Goal: Communication & Community: Answer question/provide support

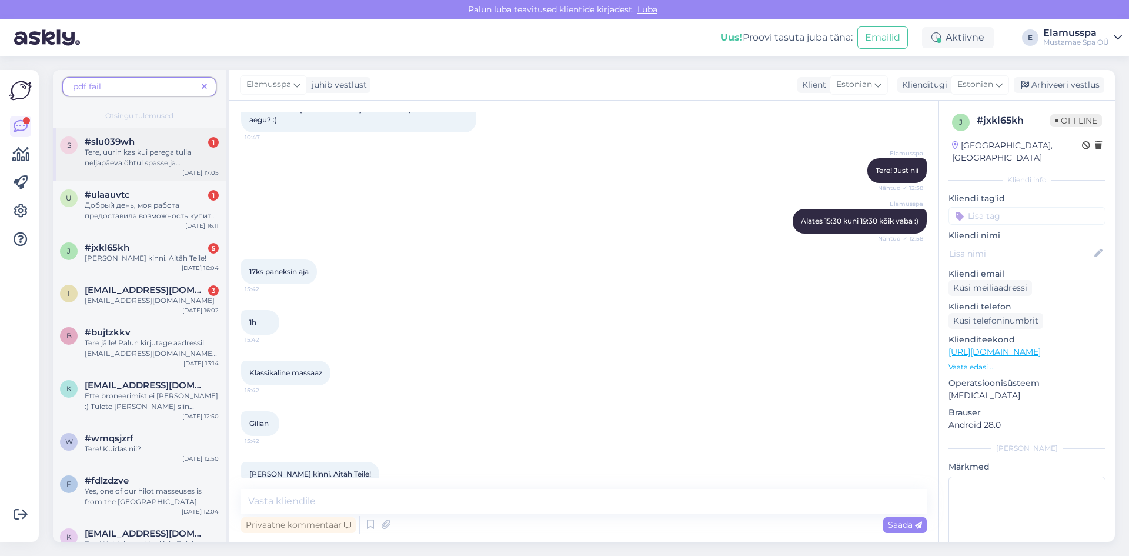
click at [191, 164] on span "Tere, uurin kas kui perega tulla neljapäeva õhtul spasse ja [PERSON_NAME] päeva…" at bounding box center [151, 184] width 133 height 72
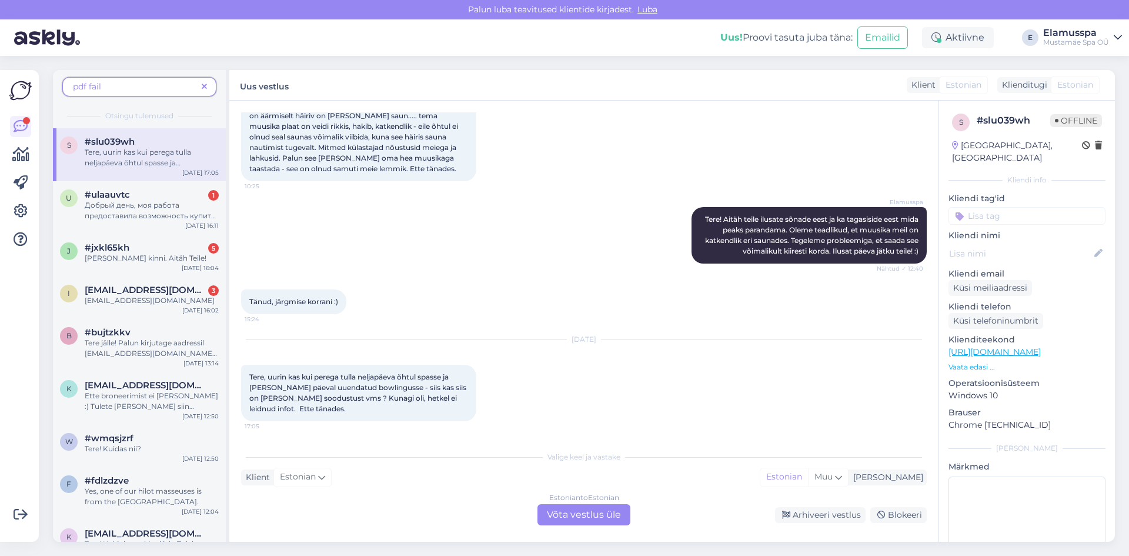
click at [583, 516] on div "Estonian to Estonian Võta vestlus üle" at bounding box center [584, 514] width 93 height 21
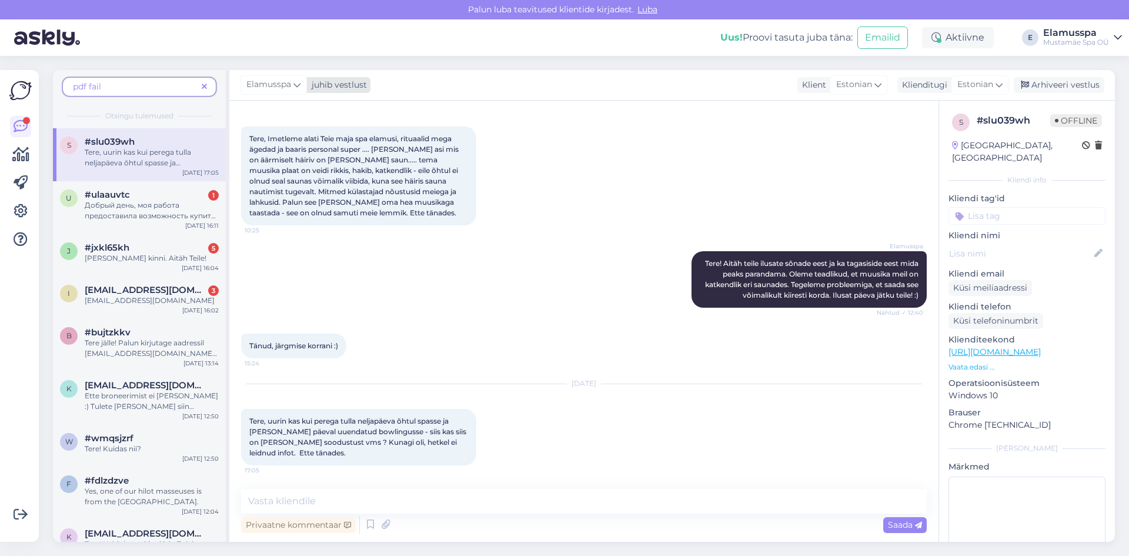
click at [331, 91] on div "juhib vestlust" at bounding box center [337, 85] width 60 height 12
click at [313, 169] on div "[PERSON_NAME]" at bounding box center [305, 166] width 101 height 14
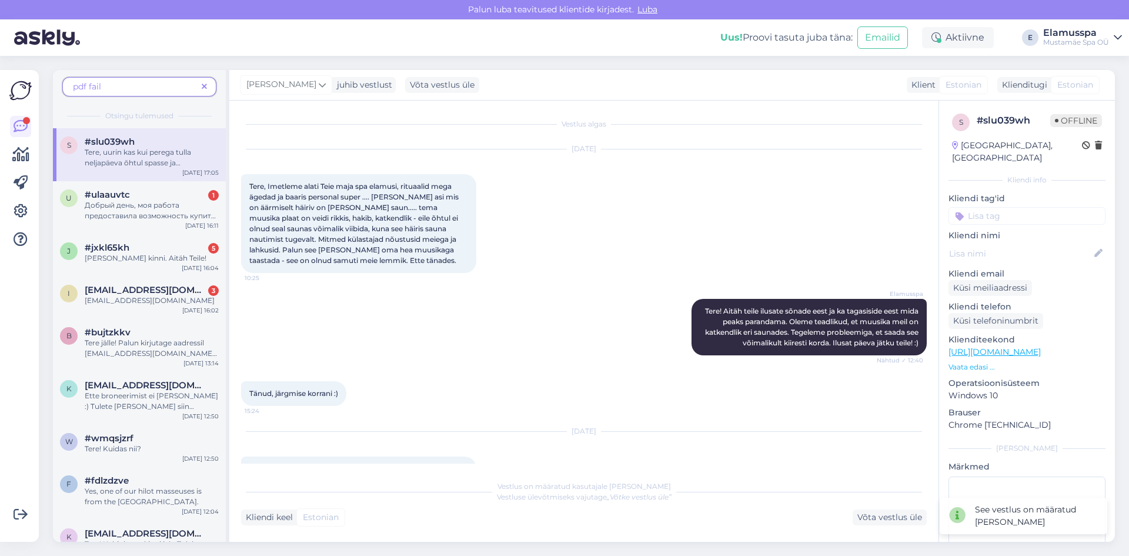
scroll to position [0, 0]
click at [164, 204] on span "Добрый день, моя работа предоставила возможность купить билет через stebby , ку…" at bounding box center [152, 221] width 134 height 41
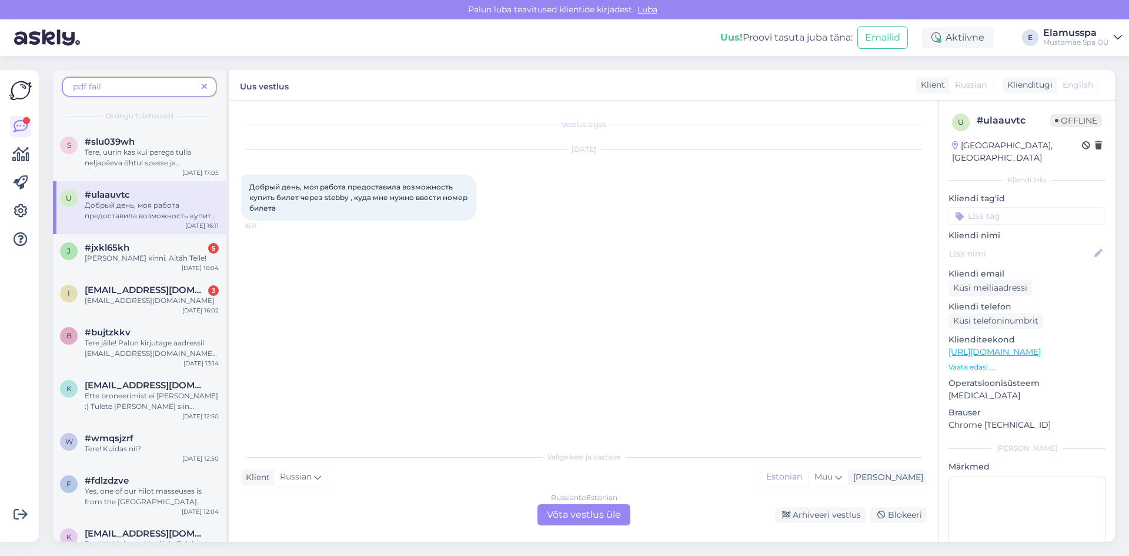
click at [595, 516] on div "Russian to Estonian Võta vestlus üle" at bounding box center [584, 514] width 93 height 21
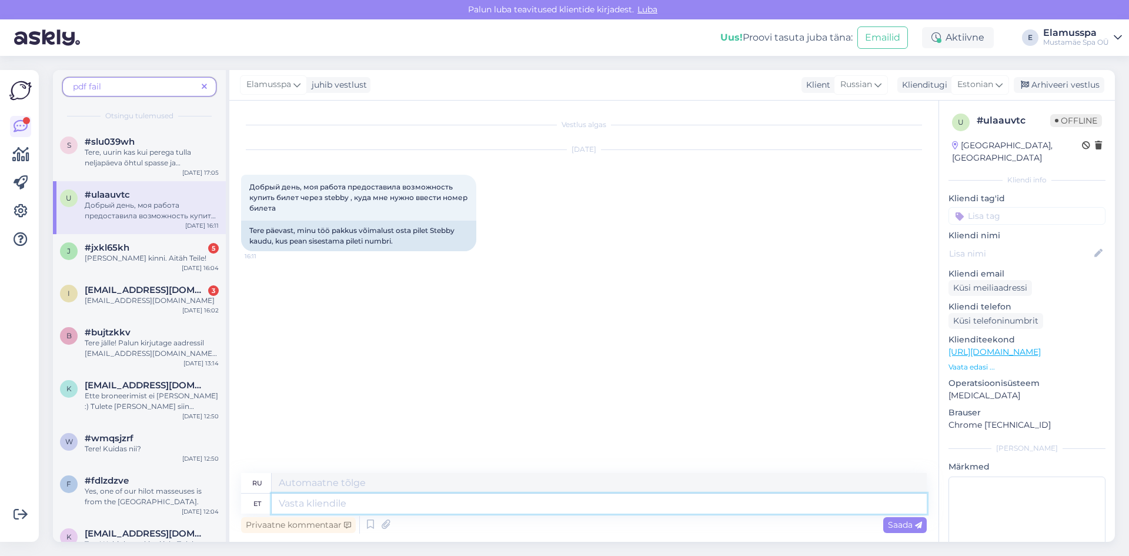
click at [563, 501] on textarea at bounding box center [599, 503] width 655 height 20
type textarea "Tere!"
type textarea "Привет!"
type textarea "Tere! Tulete ko"
type textarea "Привет! Ты идёшь."
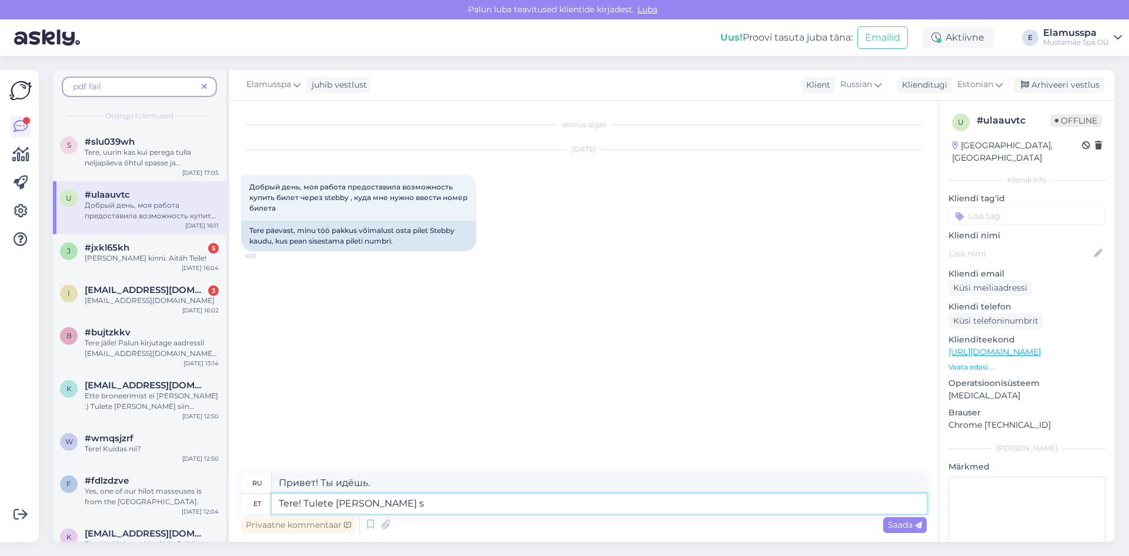
type textarea "Tere! Tulete [PERSON_NAME] sa"
type textarea "Привет! Ты приходишь и"
type textarea "Tere! Tulete [PERSON_NAME] saate"
type textarea "Привет! Приходи и получай."
type textarea "Tere! Tulete [PERSON_NAME] saate lä"
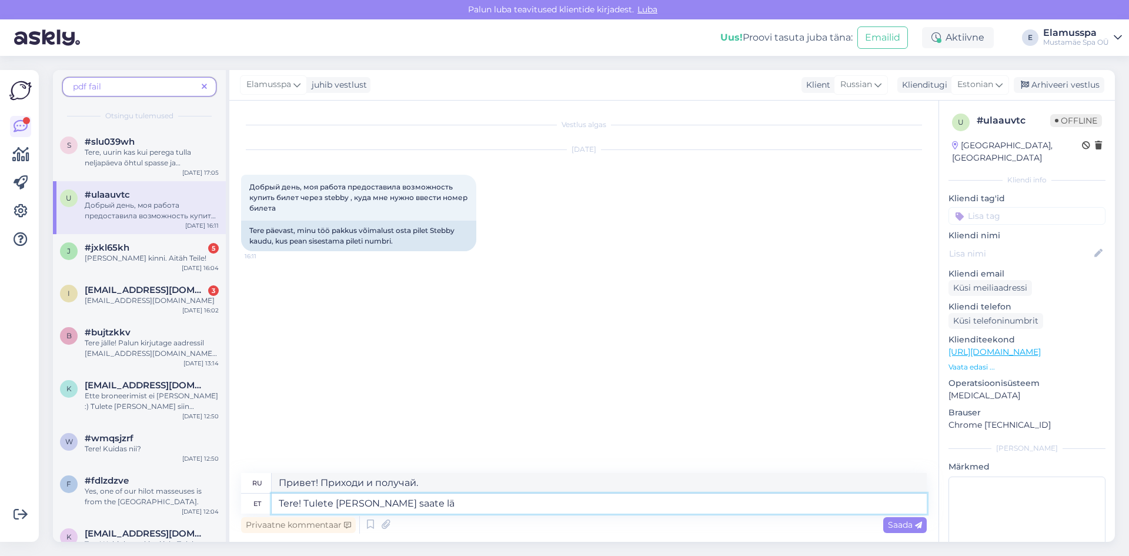
type textarea "Привет! Приходишь сюда и получаешь"
type textarea "Tere! Tulete [PERSON_NAME] saate läbi o"
type textarea "Привет! Приходи и проходи."
type textarea "Tere! Tulete [PERSON_NAME] saate [PERSON_NAME]"
type textarea "Привет! Приходи сюда и проходи через свой"
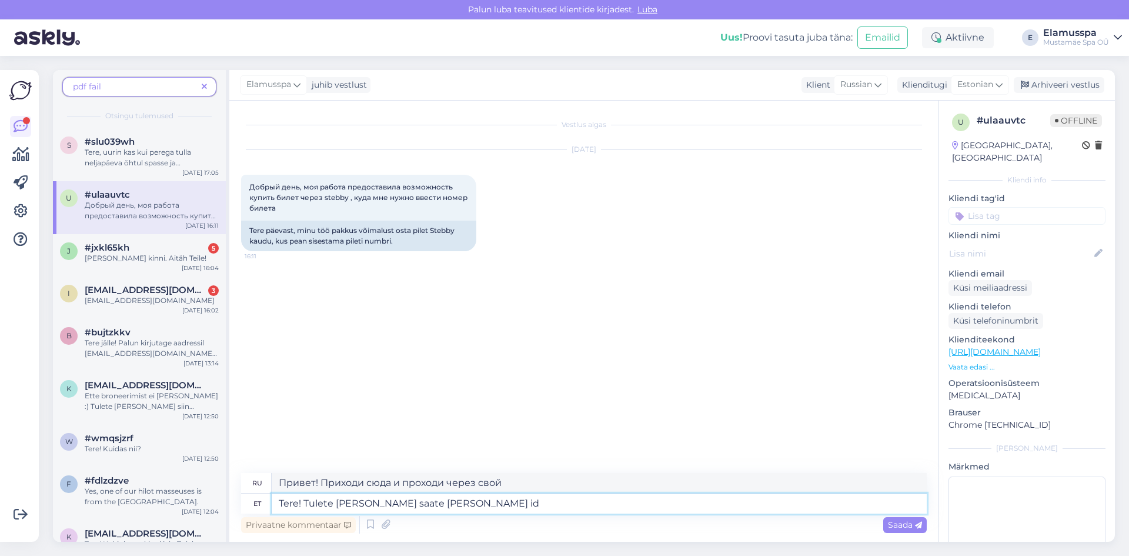
type textarea "Tere! Tulete [PERSON_NAME] saate [PERSON_NAME] id k"
type textarea "Здравствуйте! Приходите и получайте удостоверение личности."
type textarea "Tere! Tulete [PERSON_NAME] saate [PERSON_NAME] id kaardi s"
type textarea "Здравствуйте! Приходите и получите удостоверение личности."
type textarea "Tere! Tulete [PERSON_NAME] saate [PERSON_NAME] id kaardi selle"
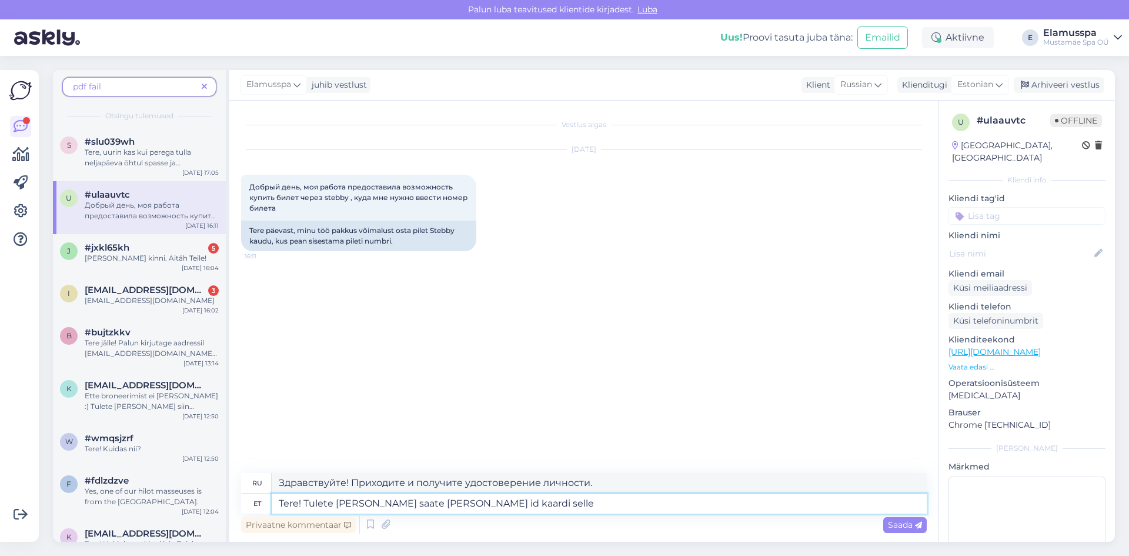
type textarea "Здравствуйте! Приходите сюда и получайте это по удостоверению личности."
type textarea "Tere! Tulete [PERSON_NAME] saate [PERSON_NAME] id kaardi selle kasutada"
type textarea "Здравствуйте! Приходите и можете использовать его с вашим удостоверением личнос…"
type textarea "Tere! Tulete [PERSON_NAME] saate [PERSON_NAME] id kaardi selle kasutada"
click at [886, 525] on div "Saada" at bounding box center [905, 525] width 44 height 16
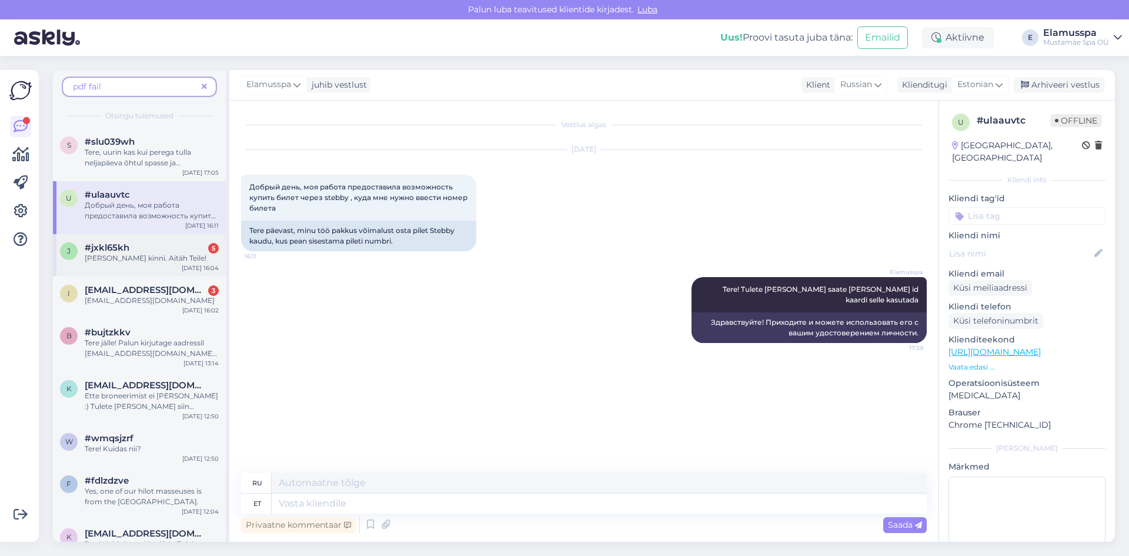
click at [182, 242] on div "#jxkl65kh 5" at bounding box center [152, 247] width 134 height 11
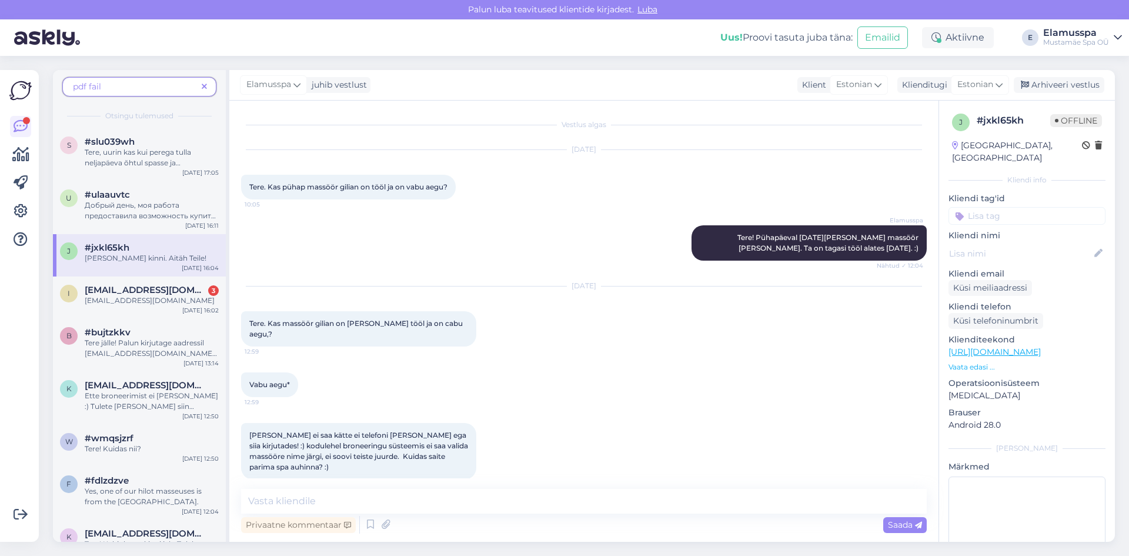
scroll to position [616, 0]
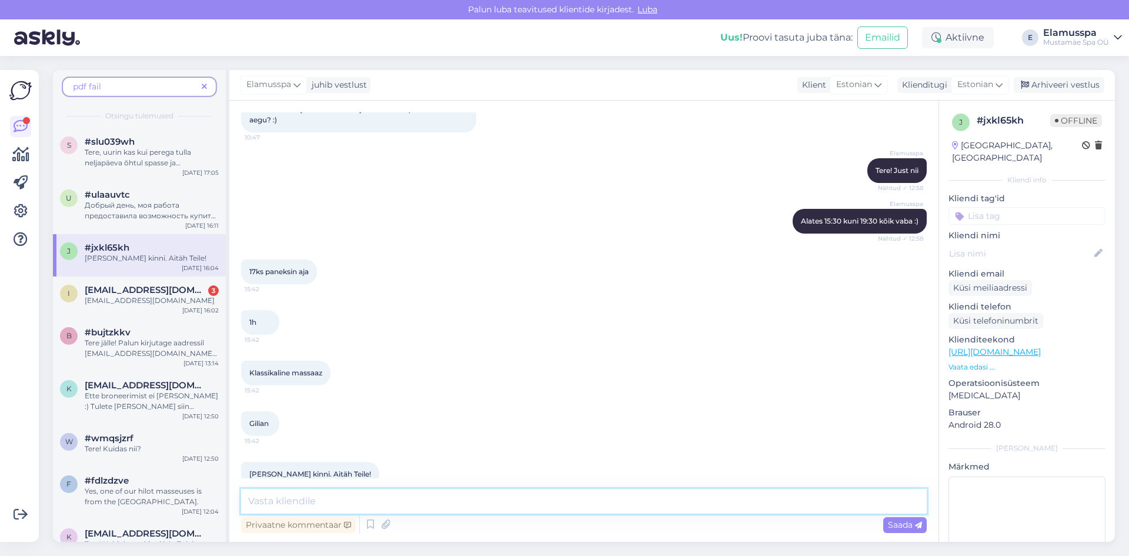
click at [349, 495] on textarea at bounding box center [584, 501] width 686 height 25
click at [606, 499] on textarea "Järgmine kord helistage palun. Või vastake kohelest" at bounding box center [584, 501] width 686 height 25
type textarea "Järgmine kord helistage palun. Või vastake kohelest. Meil on nädalavahetused pr…"
click at [621, 456] on div "[PERSON_NAME] kinni. Aitäh Teile! 16:04" at bounding box center [584, 474] width 686 height 51
click at [914, 519] on span "Saada" at bounding box center [905, 524] width 34 height 11
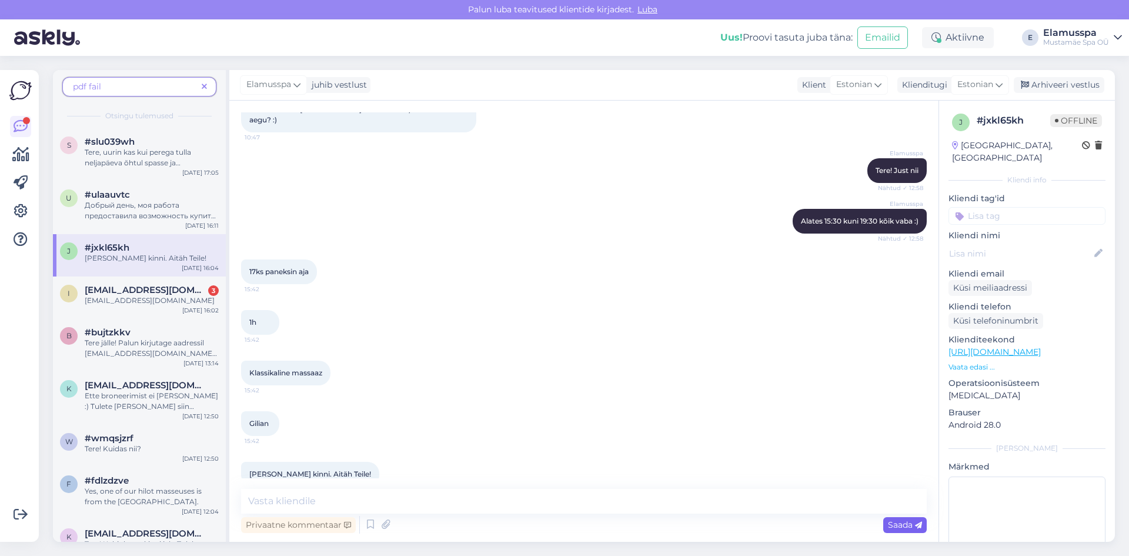
scroll to position [678, 0]
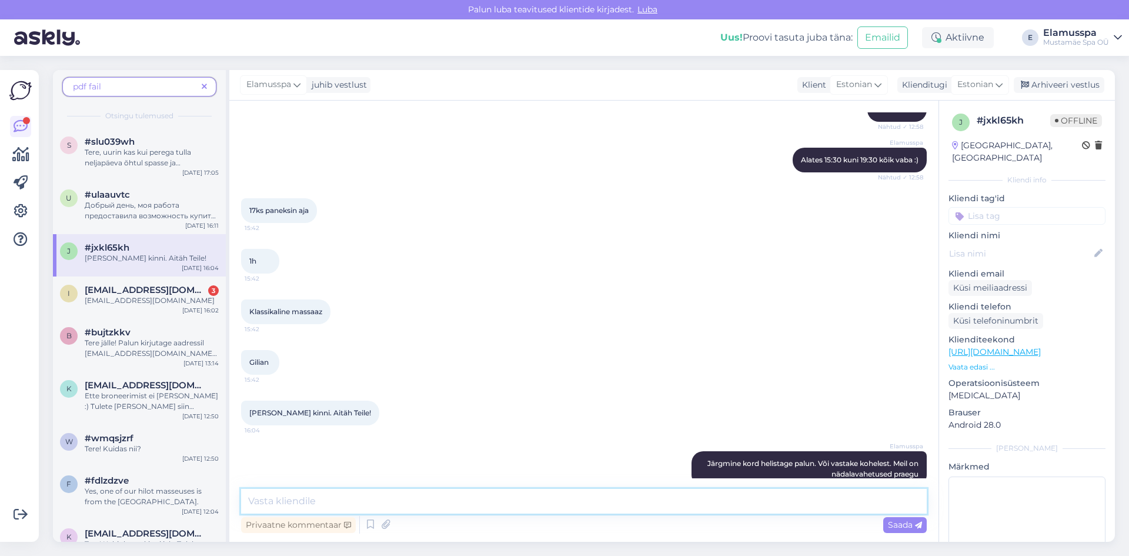
click at [881, 505] on textarea at bounding box center [584, 501] width 686 height 25
click at [881, 503] on textarea at bounding box center [584, 501] width 686 height 25
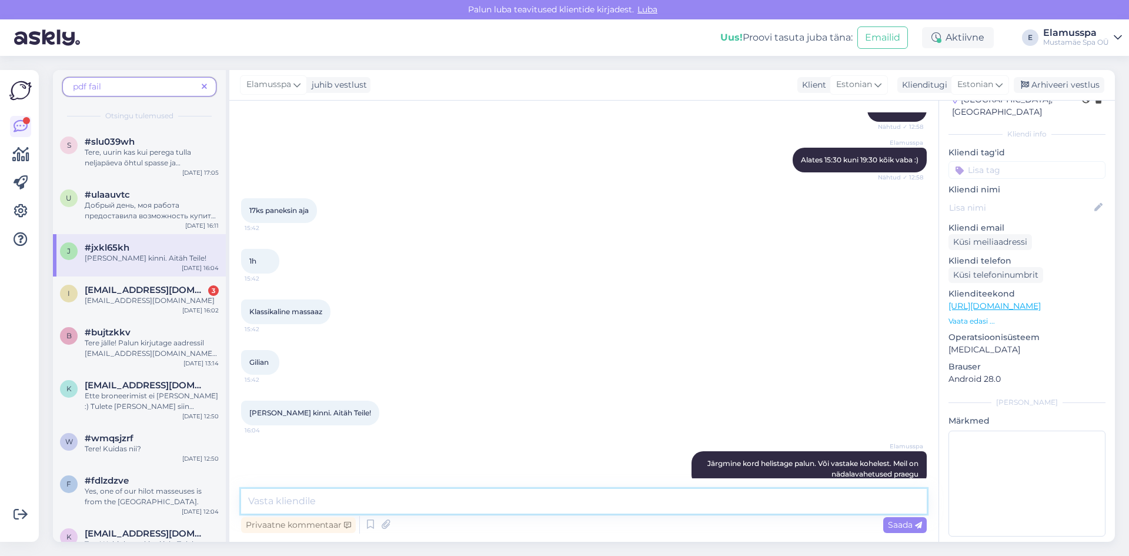
click at [602, 502] on textarea at bounding box center [584, 501] width 686 height 25
click at [300, 496] on textarea "Arvestage ka sellega, et administraatoritel" at bounding box center [584, 501] width 686 height 25
type textarea "Arvestage [PERSON_NAME] sellega, et administraatoritel"
drag, startPoint x: 691, startPoint y: 443, endPoint x: 920, endPoint y: 457, distance: 229.8
click at [928, 458] on div "Vestlus algas [DATE] Tere. Kas pühap massöör gilian on tööl ja on vabu aegu? 10…" at bounding box center [589, 295] width 696 height 366
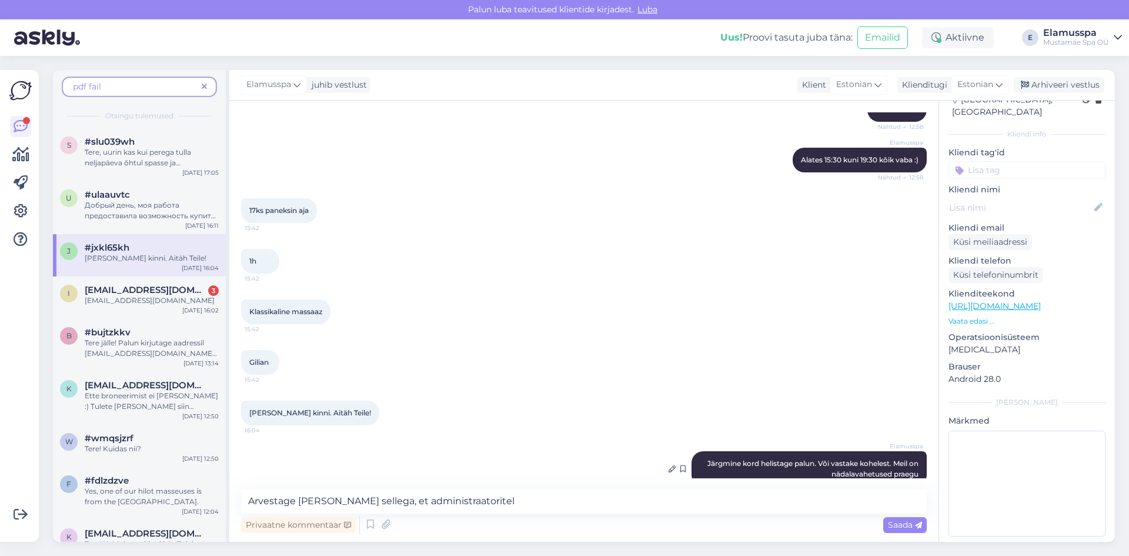
copy span "Järgmine kord helistage palun. Või vastake kohelest. Meil on nädalavahetused pr…"
click at [839, 495] on textarea "Arvestage [PERSON_NAME] sellega, et administraatoritel" at bounding box center [584, 501] width 686 height 25
drag, startPoint x: 839, startPoint y: 495, endPoint x: 192, endPoint y: 471, distance: 646.9
click at [192, 471] on div "pdf fail Otsingu tulemused s #slu039wh Tere, uurin kas kui perega tulla neljapä…" at bounding box center [584, 306] width 1062 height 472
paste textarea "Palume mõistvat suhtumist – praegu on nädalavahetus ning meil on hetkel väga su…"
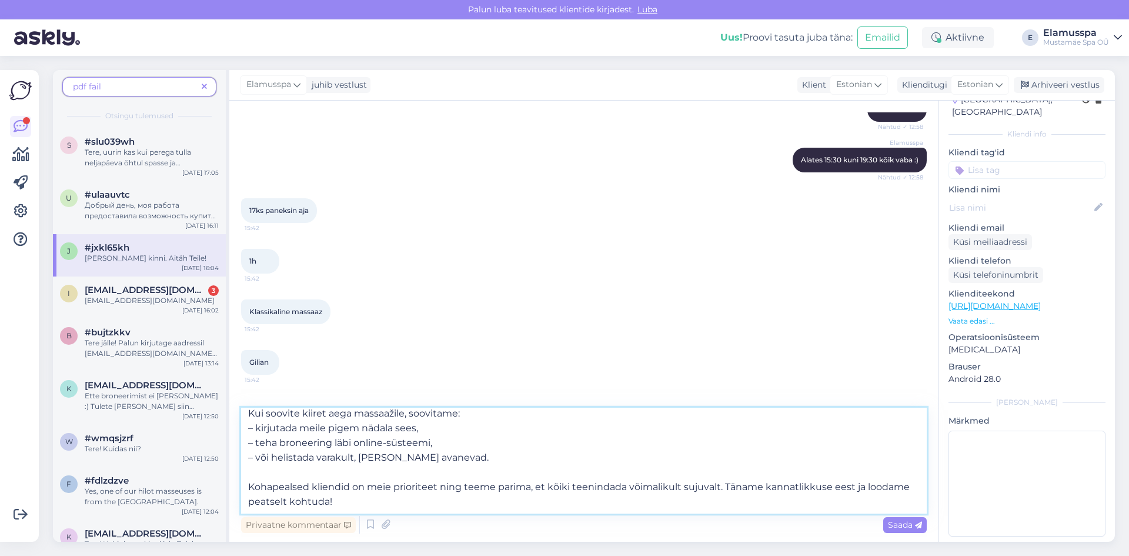
scroll to position [0, 0]
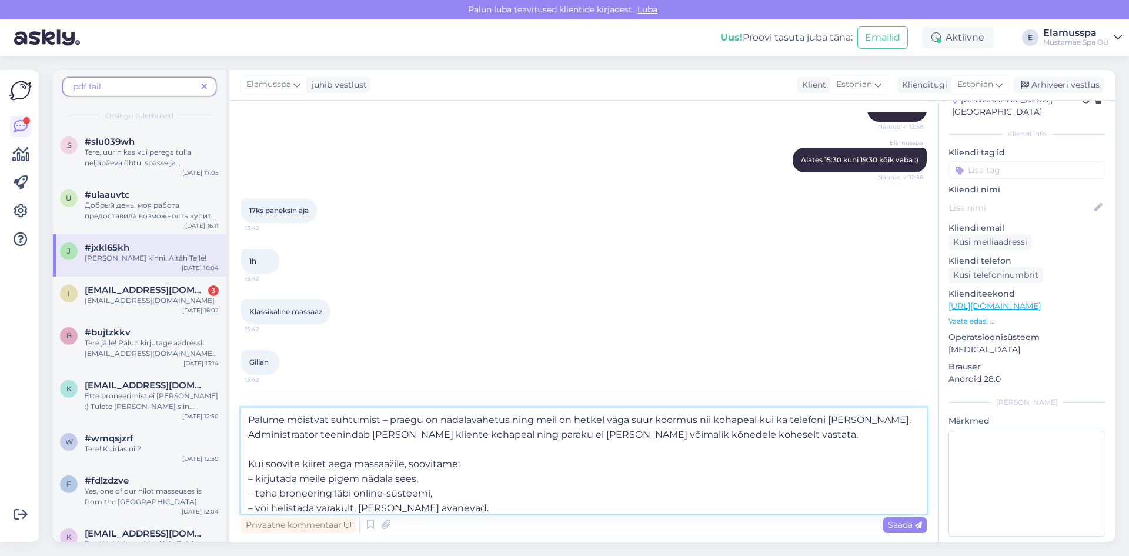
drag, startPoint x: 243, startPoint y: 417, endPoint x: 879, endPoint y: 446, distance: 637.1
click at [879, 446] on textarea "Palume mõistvat suhtumist – praegu on nädalavahetus ning meil on hetkel väga su…" at bounding box center [584, 461] width 686 height 106
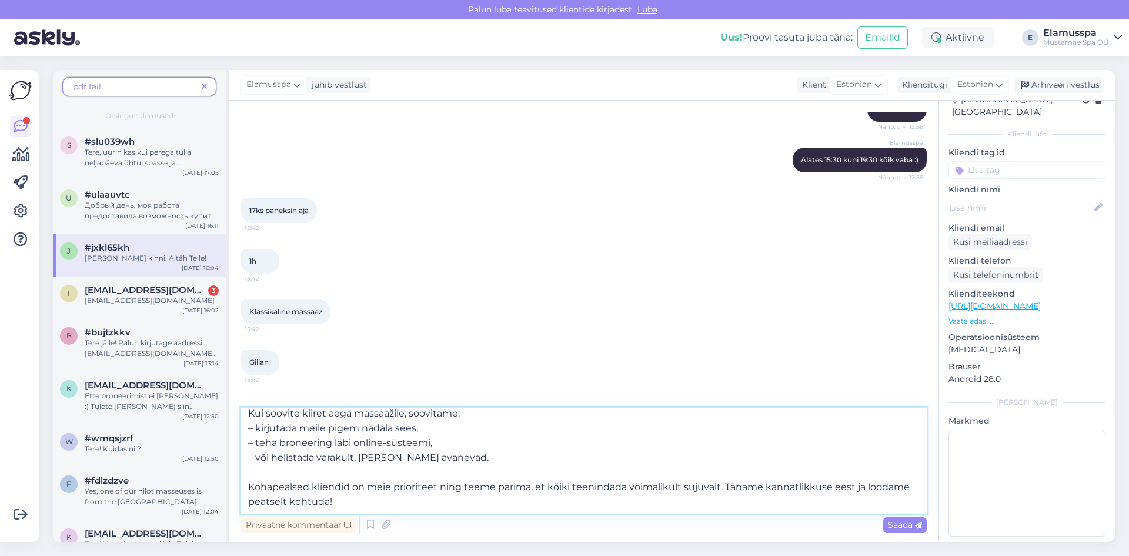
scroll to position [21, 0]
drag, startPoint x: 641, startPoint y: 511, endPoint x: 221, endPoint y: 486, distance: 420.1
click at [221, 486] on div "pdf fail Otsingu tulemused s #slu039wh Tere, uurin kas kui perega tulla neljapä…" at bounding box center [584, 306] width 1062 height 472
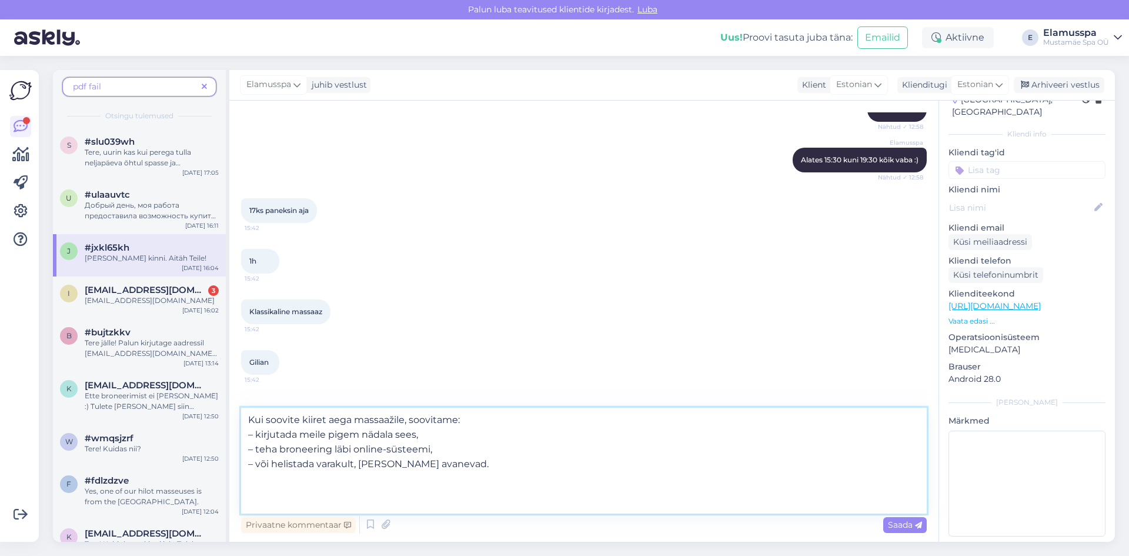
scroll to position [0, 0]
type textarea "Kui soovite kiiret aega massaažile, soovitame: – kirjutada meile pigem nädala s…"
click at [897, 521] on span "Saada" at bounding box center [905, 524] width 34 height 11
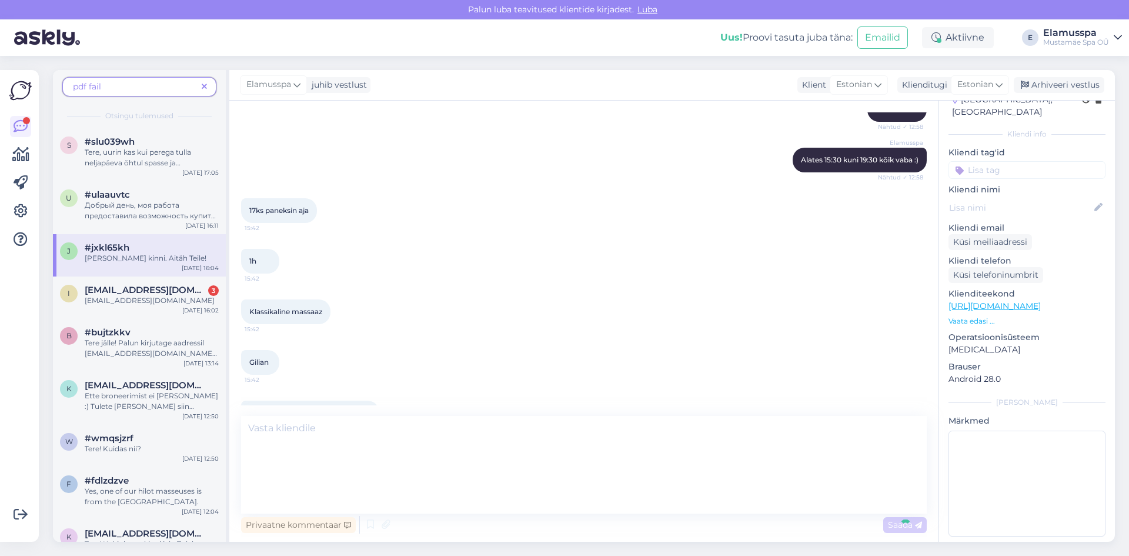
scroll to position [771, 0]
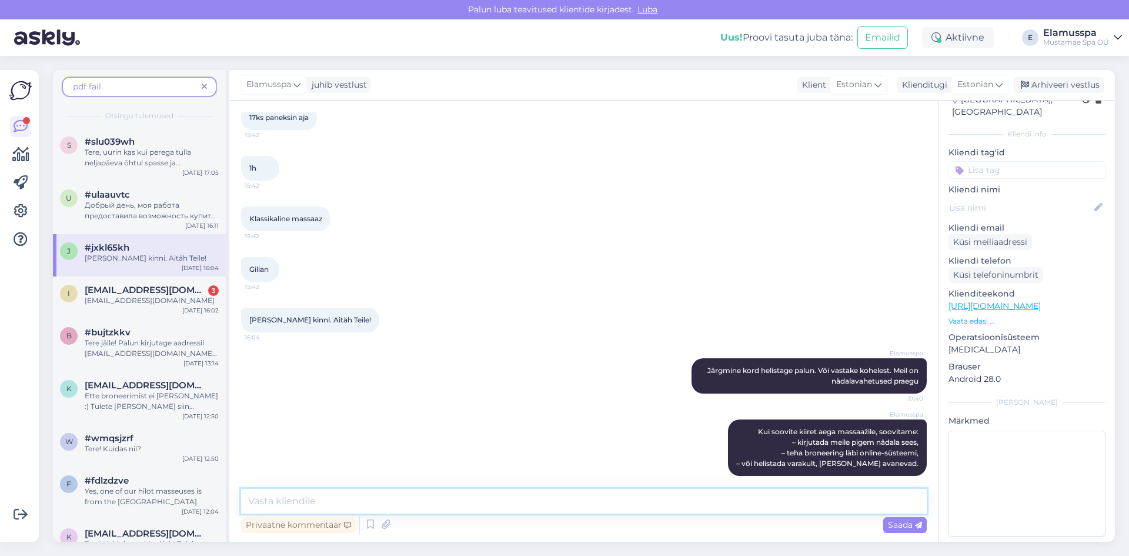
click at [437, 495] on textarea at bounding box center [584, 501] width 686 height 25
type textarea "Meie kahjuks süüdi ei [PERSON_NAME]"
drag, startPoint x: 523, startPoint y: 512, endPoint x: 602, endPoint y: 530, distance: 80.9
click at [529, 513] on textarea "Meie kahjuks süüdi ei [PERSON_NAME]" at bounding box center [584, 501] width 686 height 25
click at [608, 511] on textarea "Meie kahjuks süüdi ei [PERSON_NAME]" at bounding box center [584, 501] width 686 height 25
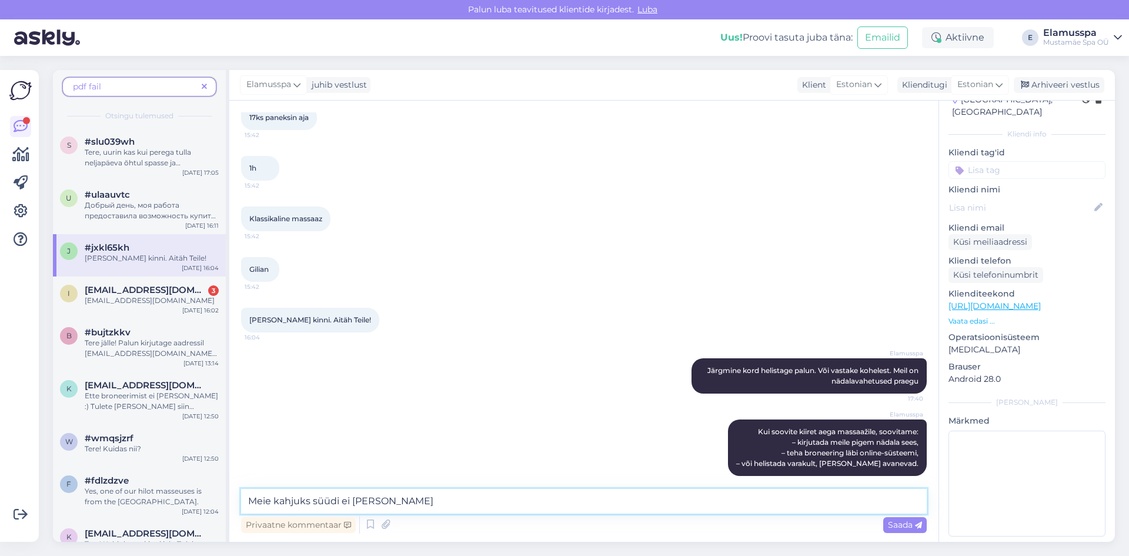
click at [608, 511] on textarea "Meie kahjuks süüdi ei [PERSON_NAME]" at bounding box center [584, 501] width 686 height 25
drag, startPoint x: 608, startPoint y: 511, endPoint x: 254, endPoint y: 483, distance: 355.2
click at [254, 483] on div "Vestlus algas [DATE] Tere. Kas pühap massöör gilian on tööl ja on vabu aegu? 10…" at bounding box center [583, 321] width 709 height 441
type textarea "V"
click at [629, 501] on textarea "[PERSON_NAME], et [PERSON_NAME] on olnud [PERSON_NAME] too hetk, siis meil olem…" at bounding box center [584, 501] width 686 height 25
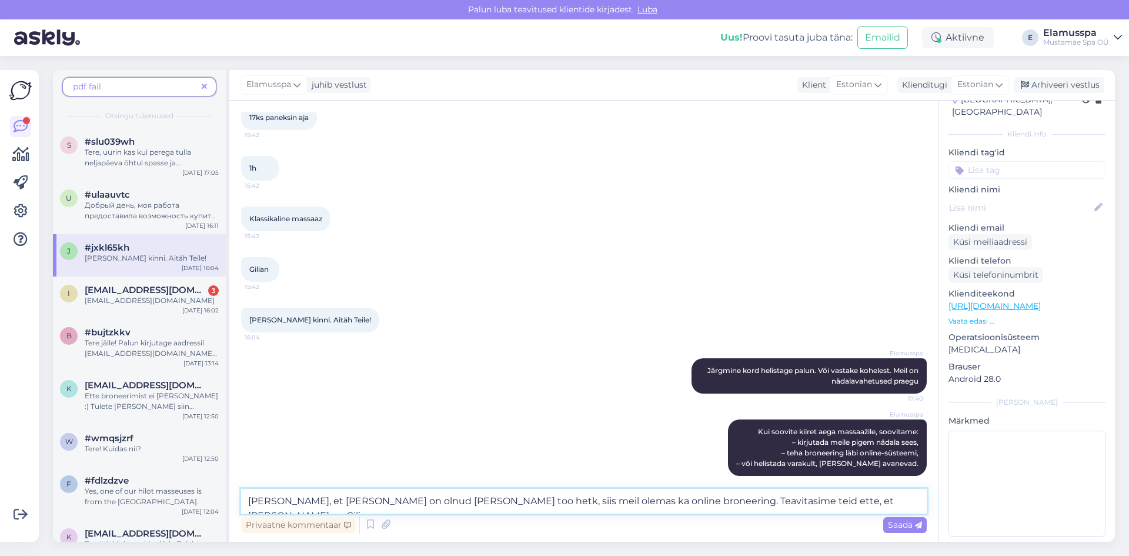
click at [622, 502] on textarea "[PERSON_NAME], et [PERSON_NAME] on olnud [PERSON_NAME] too hetk, siis meil olem…" at bounding box center [584, 501] width 686 height 25
click at [786, 491] on textarea "[PERSON_NAME], et [PERSON_NAME] on olnud [PERSON_NAME] too hetk, siis meil olem…" at bounding box center [584, 501] width 686 height 25
click at [818, 500] on textarea "[PERSON_NAME], et [PERSON_NAME] on olnud [PERSON_NAME] too hetk, siis meil olem…" at bounding box center [584, 501] width 686 height 25
type textarea "[PERSON_NAME], et [PERSON_NAME] on olnud [PERSON_NAME] too hetk, siis meil olem…"
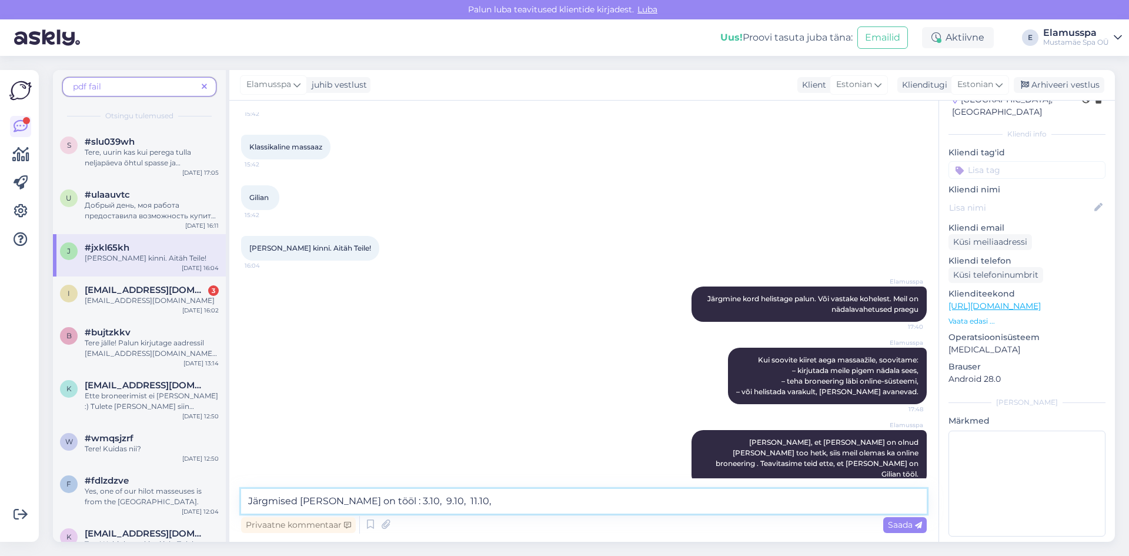
scroll to position [783, 0]
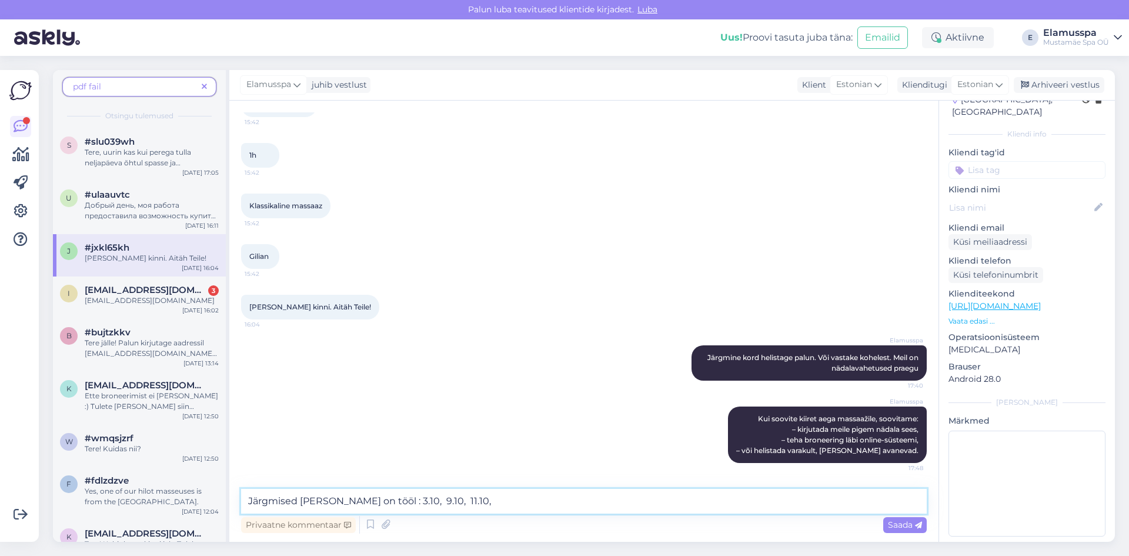
drag, startPoint x: 469, startPoint y: 493, endPoint x: 451, endPoint y: 496, distance: 18.5
click at [451, 496] on textarea "Järgmised [PERSON_NAME] on tööl : 3.10, 9.10, 11.10," at bounding box center [584, 501] width 686 height 25
click at [529, 393] on div "Elamusspa Kui soovite kiiret aega massaažile, soovitame: – kirjutada meile pige…" at bounding box center [584, 434] width 686 height 82
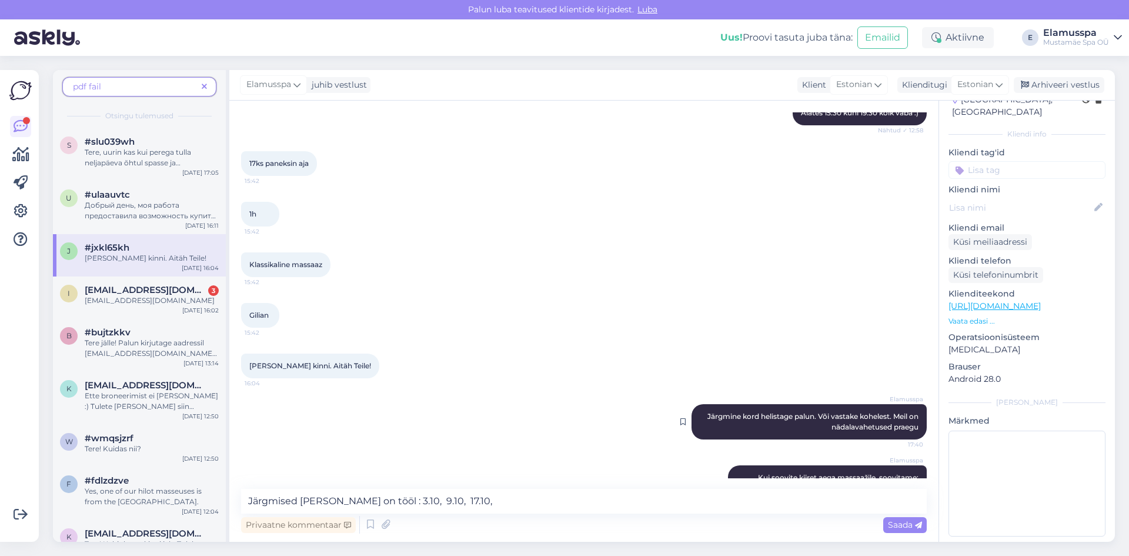
scroll to position [842, 0]
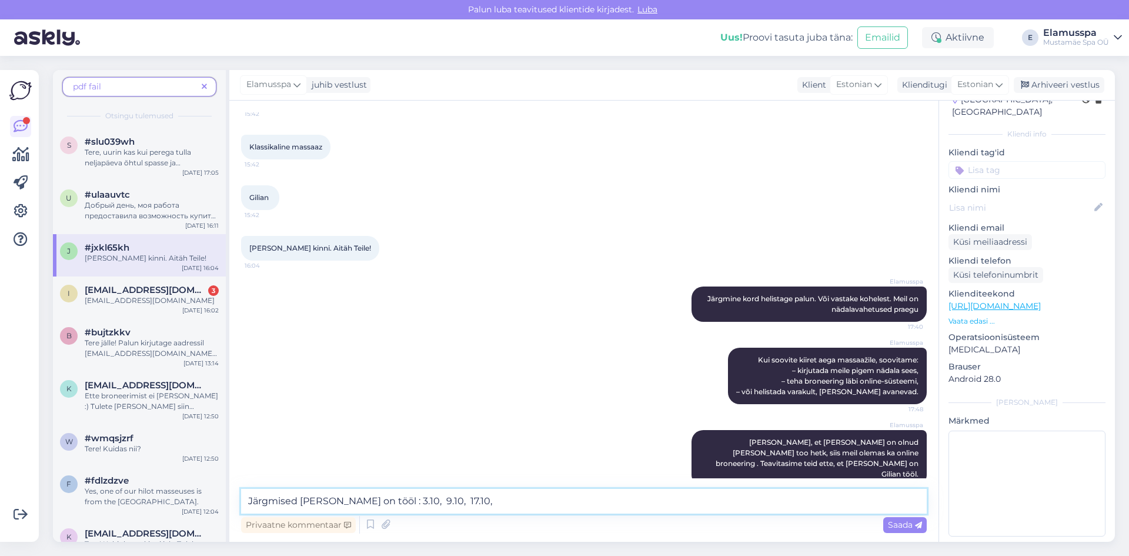
click at [491, 493] on textarea "Järgmised [PERSON_NAME] on tööl : 3.10, 9.10, 17.10," at bounding box center [584, 501] width 686 height 25
click at [508, 501] on textarea "Järgmised [PERSON_NAME] on tööl : 3.10, 9.10, 17.10, 23.20, 31.10" at bounding box center [584, 501] width 686 height 25
click at [512, 499] on textarea "Järgmised [PERSON_NAME] on tööl : 3.10, 9.10, 17.10, 23.20, 31.10" at bounding box center [584, 501] width 686 height 25
click at [430, 497] on textarea "Järgmised [PERSON_NAME] on tööl : 3.10, 9.10, 17.10, 23.20, 31.10" at bounding box center [584, 501] width 686 height 25
click at [453, 500] on textarea "Järgmised [PERSON_NAME] on tööl : 3.10, 9.10, 17.10, 23.20, 31.10" at bounding box center [584, 501] width 686 height 25
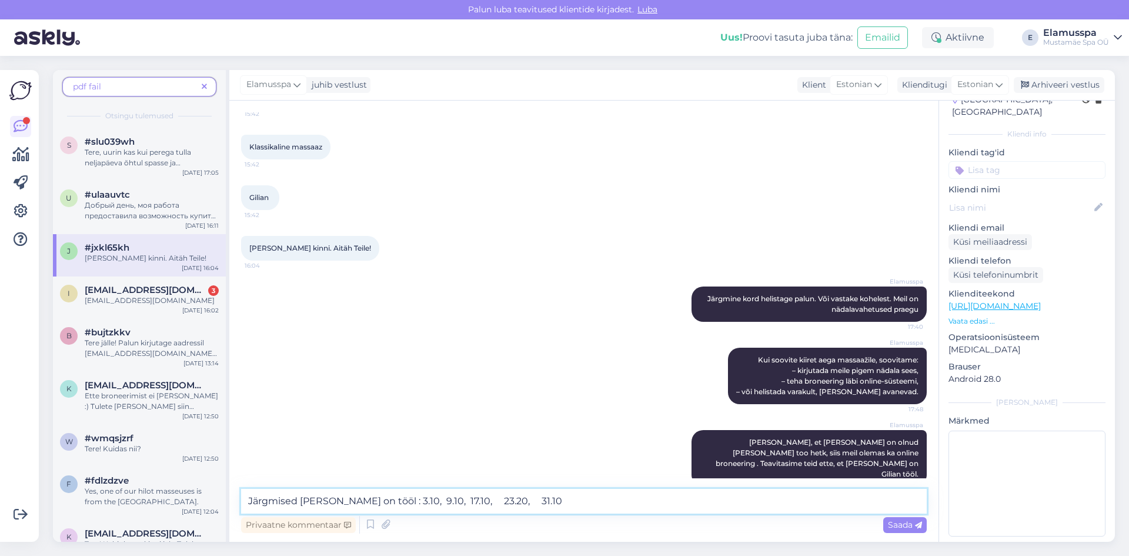
click at [449, 502] on textarea "Järgmised [PERSON_NAME] on tööl : 3.10, 9.10, 17.10, 23.20, 31.10" at bounding box center [584, 501] width 686 height 25
click at [568, 510] on textarea "Järgmised [PERSON_NAME] on tööl : 3.10, 9.10, 17.10, 23.20, 31.10" at bounding box center [584, 501] width 686 height 25
click at [399, 495] on textarea "Järgmised [PERSON_NAME] on tööl : 3.10, 9.10, 17.10, 23.20, 31.10" at bounding box center [584, 501] width 686 height 25
click at [827, 504] on textarea "Järgmised [PERSON_NAME] on tööl : 3.10, 9.10, 17.10, 23.20, 31.10" at bounding box center [584, 501] width 686 height 25
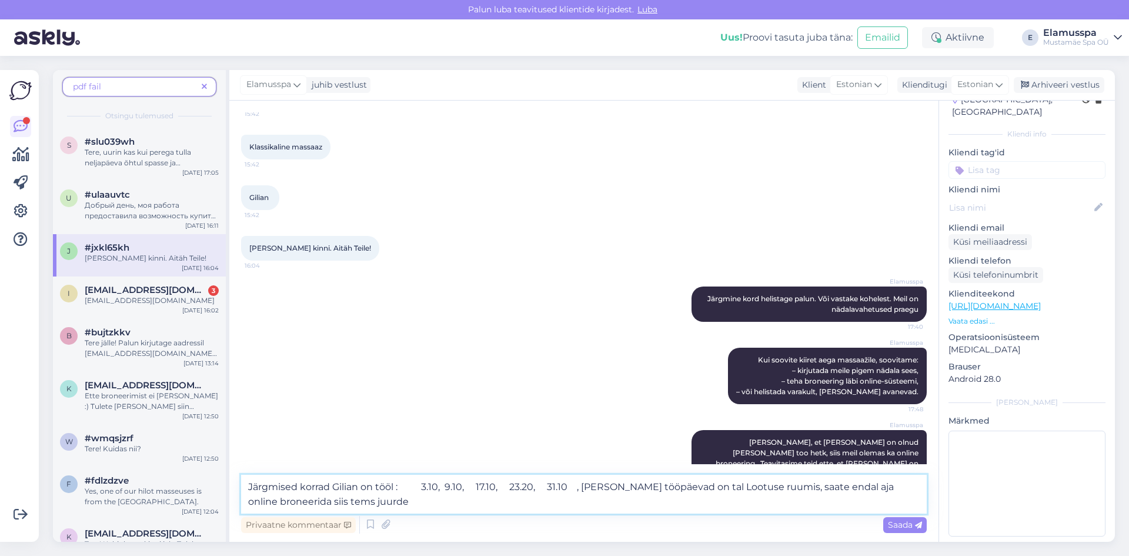
click at [735, 491] on textarea "Järgmised korrad Gilian on tööl : 3.10, 9.10, 17.10, 23.20, 31.10 , [PERSON_NAM…" at bounding box center [584, 494] width 686 height 39
click at [699, 491] on textarea "Järgmised korrad Gilian on tööl : 3.10, 9.10, 17.10, 23.20, 31.10 , [PERSON_NAM…" at bounding box center [584, 494] width 686 height 39
click at [739, 482] on textarea "Järgmised korrad Gilian on tööl : 3.10, 9.10, 17.10, 23.20, 31.10 , [PERSON_NAM…" at bounding box center [584, 494] width 686 height 39
click at [849, 489] on textarea "Järgmised korrad Gilian on tööl : 3.10, 9.10, 17.10, 23.20, 31.10 , [PERSON_NAM…" at bounding box center [584, 494] width 686 height 39
click at [876, 488] on textarea "Järgmised korrad Gilian on tööl : 3.10, 9.10, 17.10, 23.20, 31.10 , [PERSON_NAM…" at bounding box center [584, 494] width 686 height 39
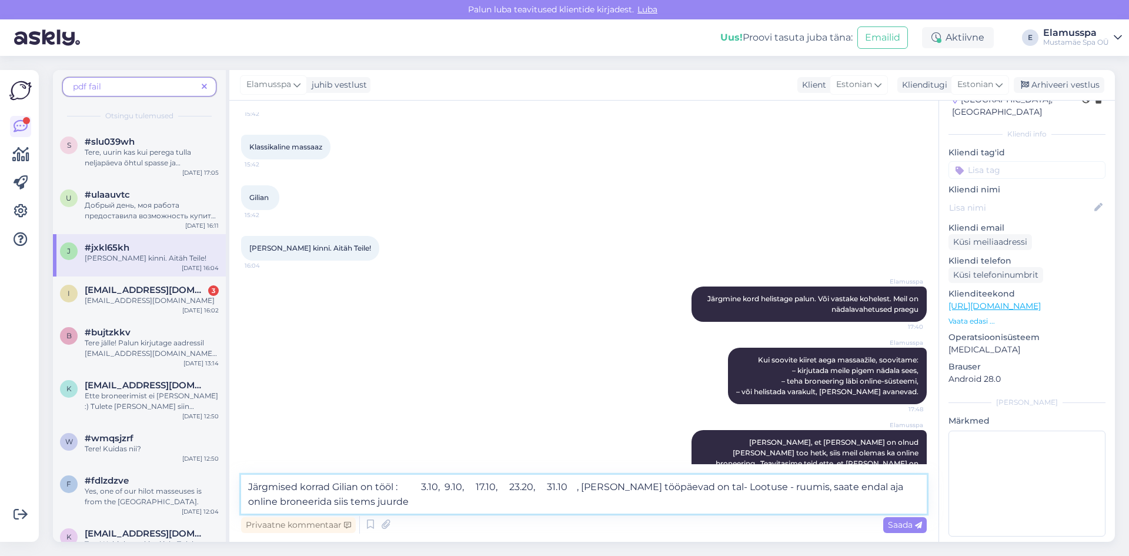
click at [876, 488] on textarea "Järgmised korrad Gilian on tööl : 3.10, 9.10, 17.10, 23.20, 31.10 , [PERSON_NAM…" at bounding box center [584, 494] width 686 height 39
drag, startPoint x: 288, startPoint y: 504, endPoint x: 331, endPoint y: 504, distance: 42.3
click at [291, 504] on textarea "Järgmised korrad Gilian on tööl : 3.10, 9.10, 17.10, 23.20, 31.10 , [PERSON_NAM…" at bounding box center [584, 494] width 686 height 39
type textarea "Järgmised korrad Gilian on tööl : 3.10, 9.10, 17.10, 23.20, 31.10 , [PERSON_NAM…"
click at [906, 519] on span "Saada" at bounding box center [905, 524] width 34 height 11
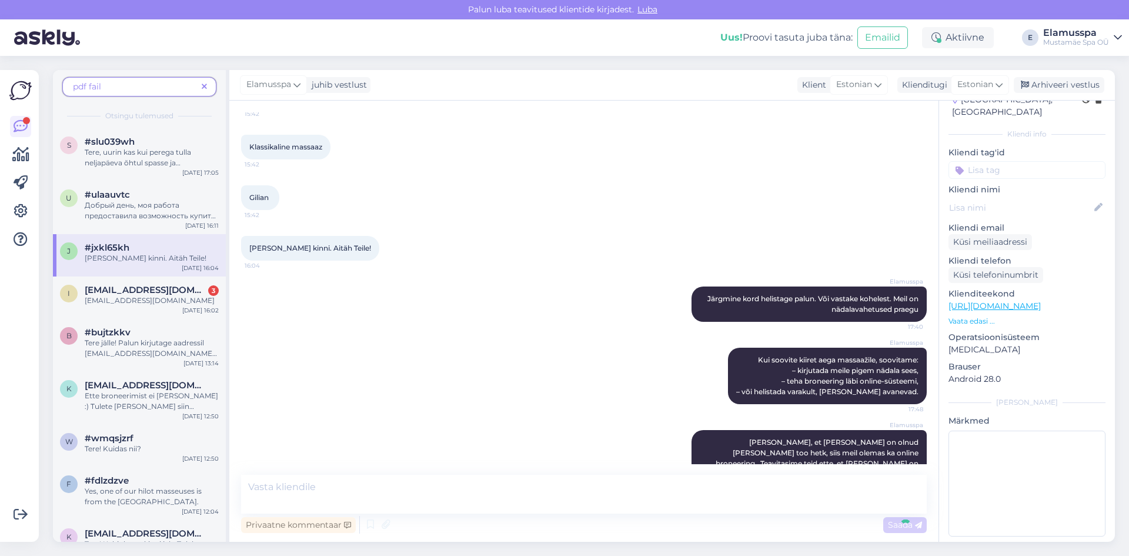
scroll to position [914, 0]
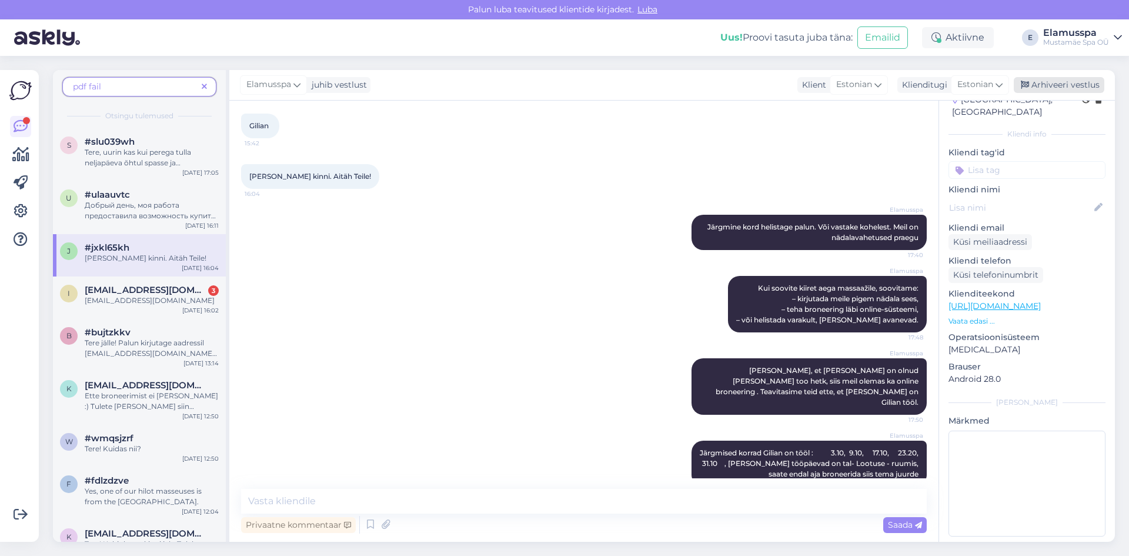
click at [1076, 79] on div "Arhiveeri vestlus" at bounding box center [1059, 85] width 91 height 16
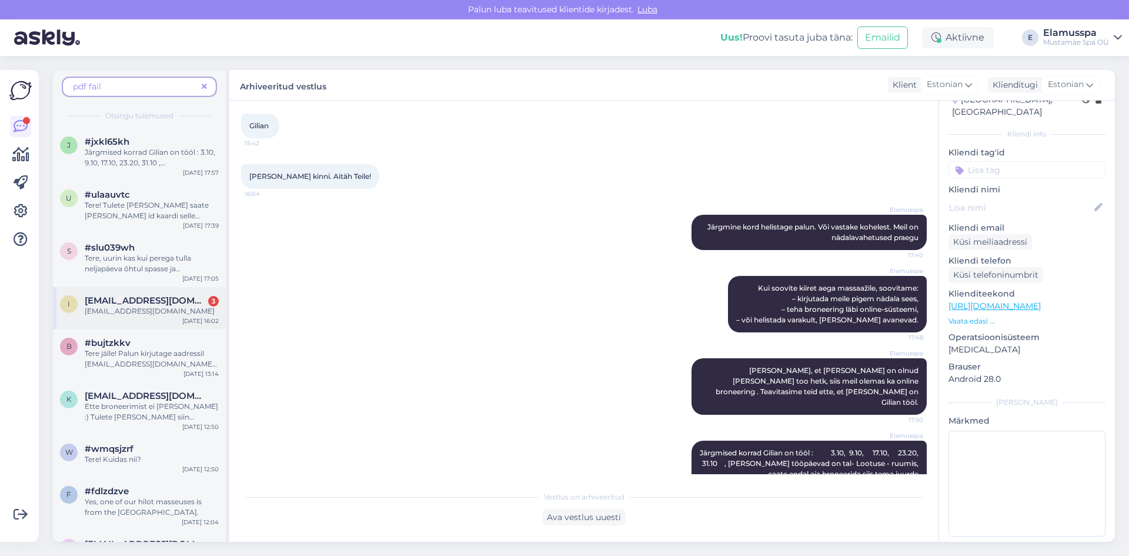
click at [121, 304] on span "[EMAIL_ADDRESS][DOMAIN_NAME]" at bounding box center [146, 300] width 122 height 11
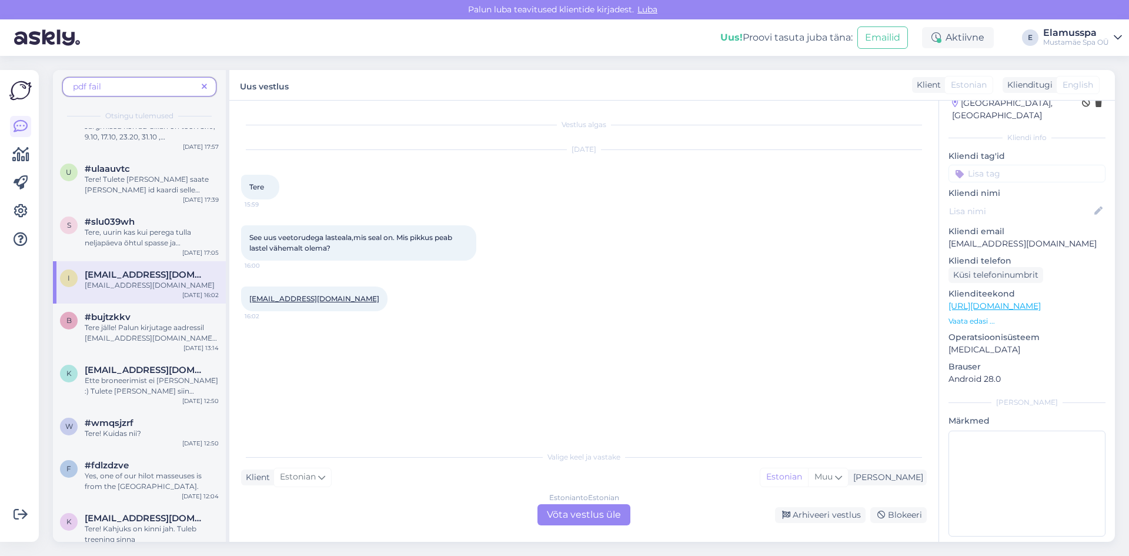
scroll to position [0, 0]
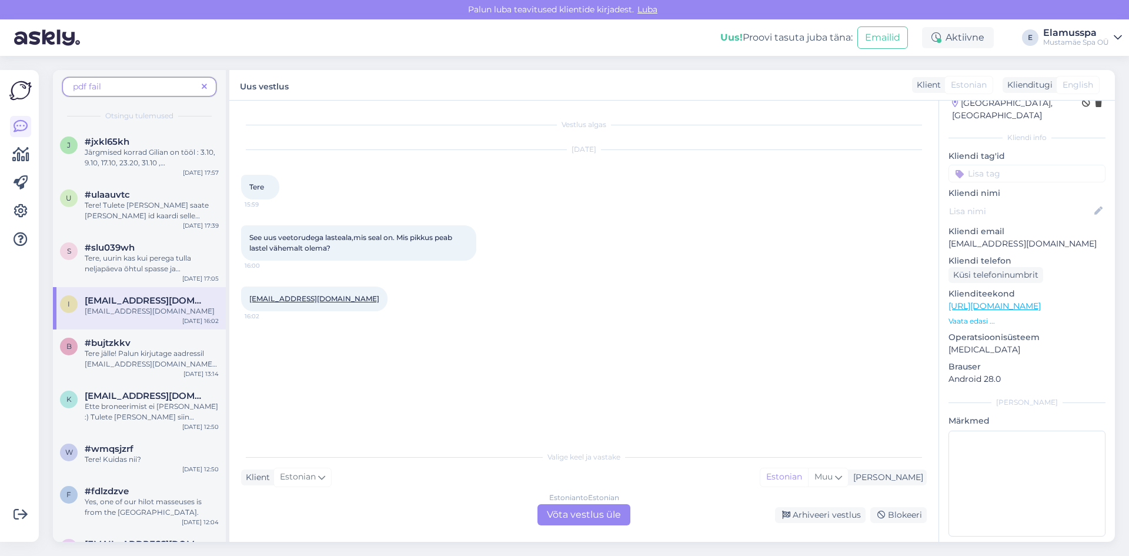
click at [198, 85] on span at bounding box center [204, 87] width 15 height 12
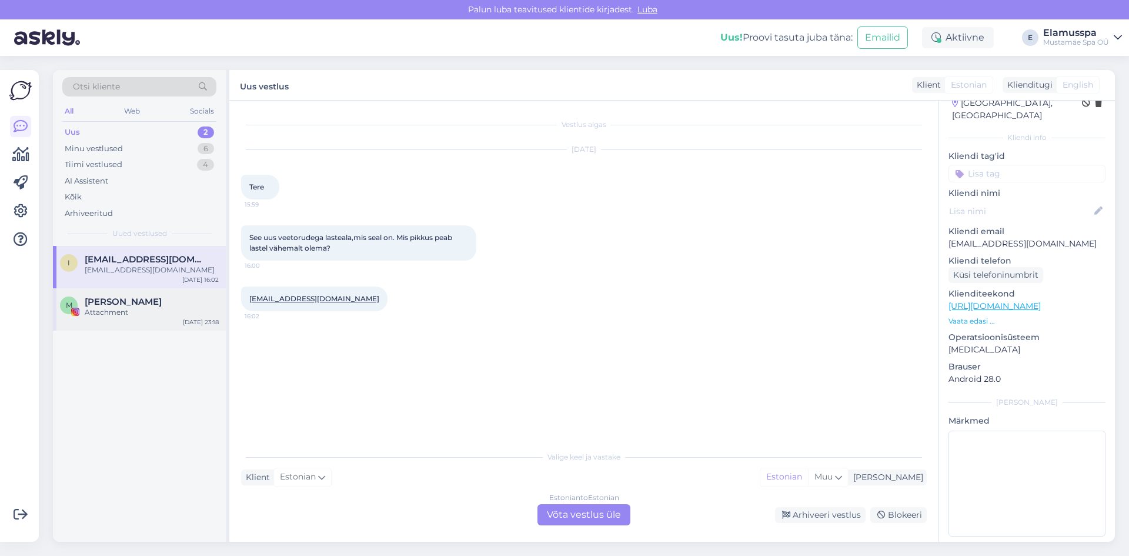
click at [114, 299] on span "[PERSON_NAME]" at bounding box center [123, 301] width 77 height 11
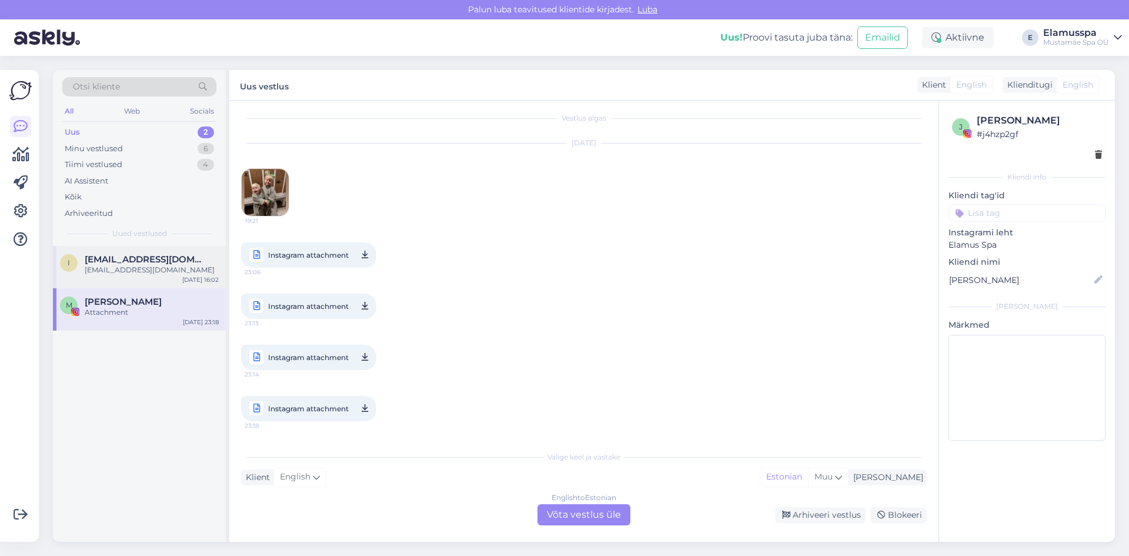
click at [122, 269] on div "[EMAIL_ADDRESS][DOMAIN_NAME]" at bounding box center [152, 270] width 134 height 11
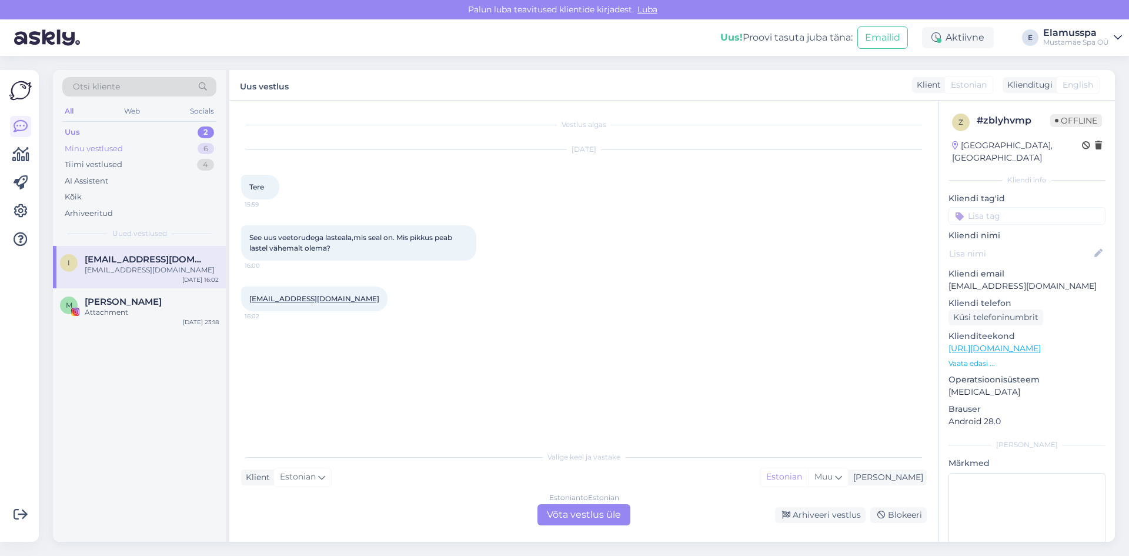
click at [139, 142] on div "Minu vestlused 6" at bounding box center [139, 149] width 154 height 16
